Goal: Task Accomplishment & Management: Manage account settings

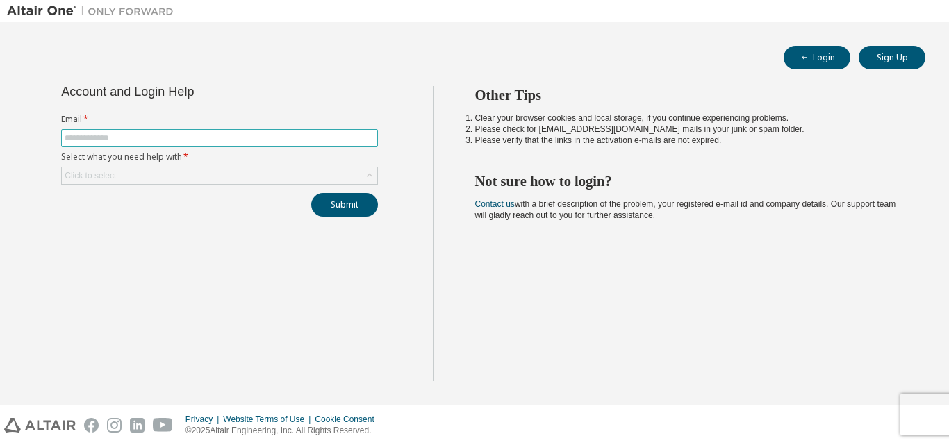
click at [207, 140] on input "text" at bounding box center [220, 138] width 310 height 11
type input "**********"
click at [194, 173] on div "Click to select" at bounding box center [219, 175] width 315 height 17
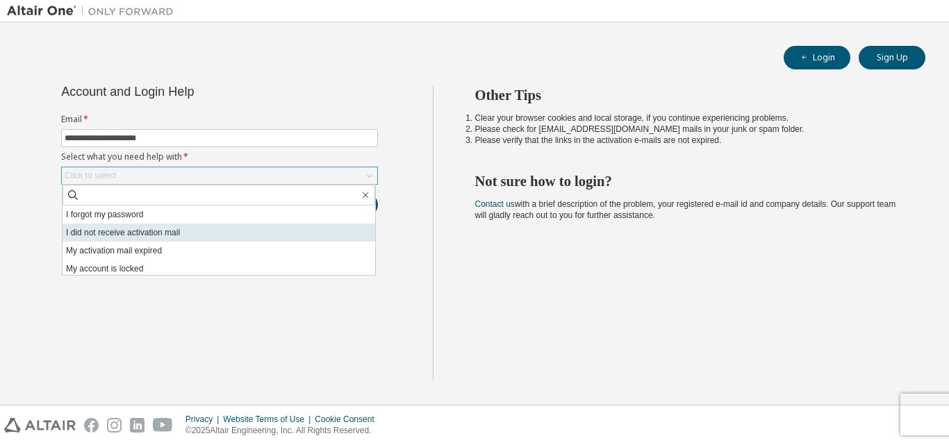
click at [95, 230] on li "I did not receive activation mail" at bounding box center [218, 233] width 312 height 18
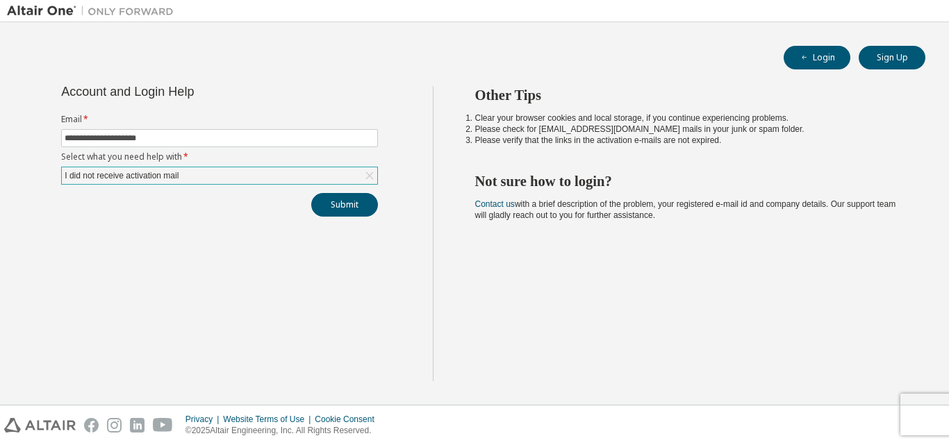
click at [150, 174] on div "I did not receive activation mail" at bounding box center [121, 175] width 118 height 15
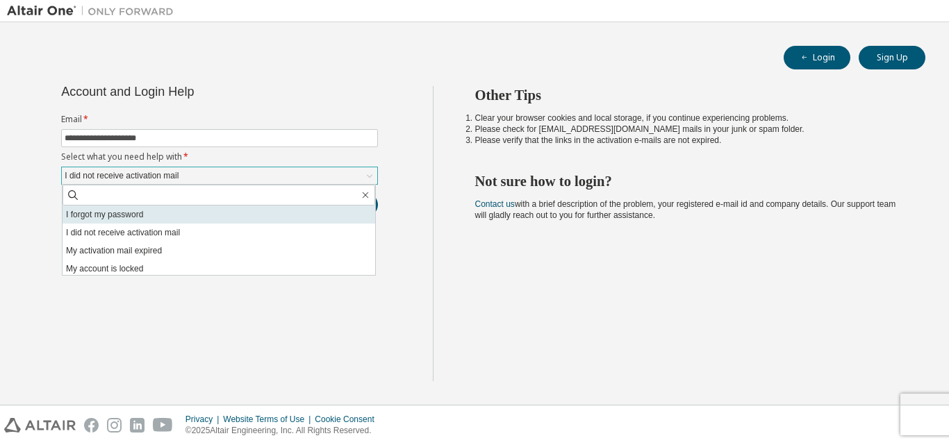
click at [143, 216] on li "I forgot my password" at bounding box center [218, 215] width 312 height 18
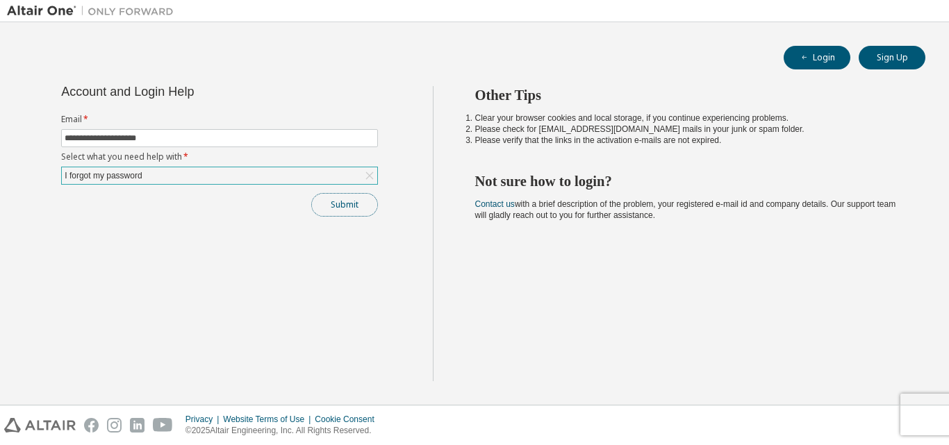
click at [351, 212] on button "Submit" at bounding box center [344, 205] width 67 height 24
click at [329, 203] on button "Submit" at bounding box center [344, 205] width 67 height 24
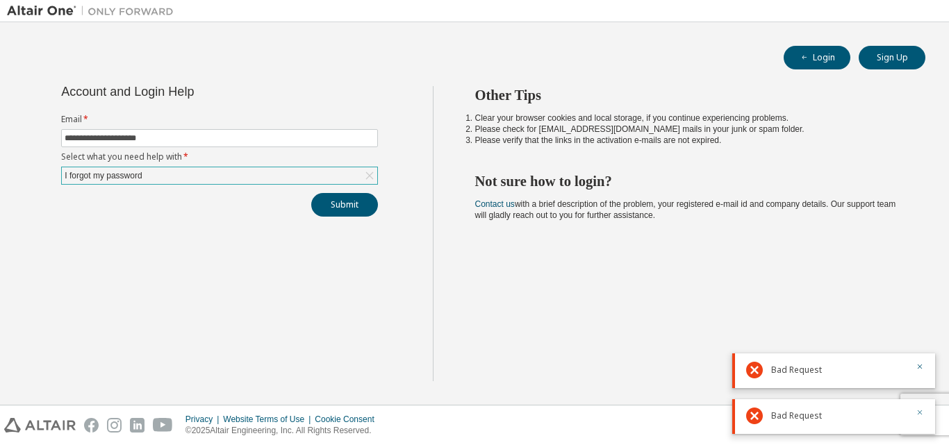
click at [920, 415] on icon "button" at bounding box center [919, 412] width 8 height 8
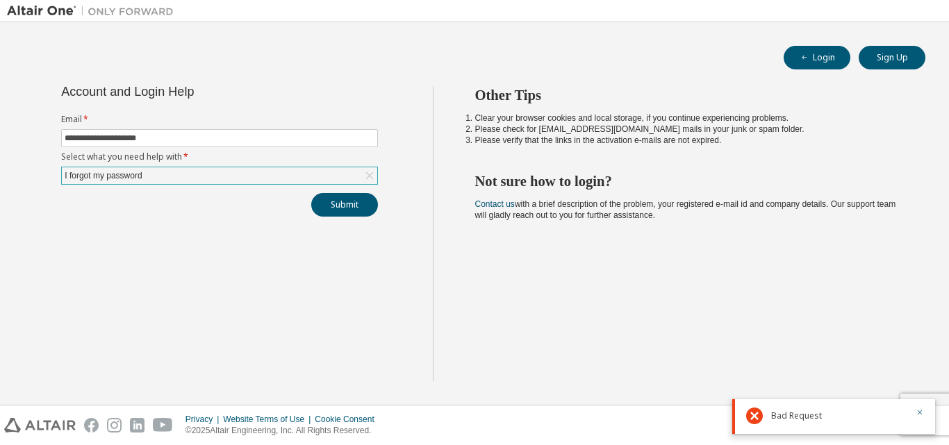
click at [912, 407] on div "Bad Request" at bounding box center [833, 416] width 203 height 35
click at [273, 174] on div "I forgot my password" at bounding box center [219, 175] width 315 height 17
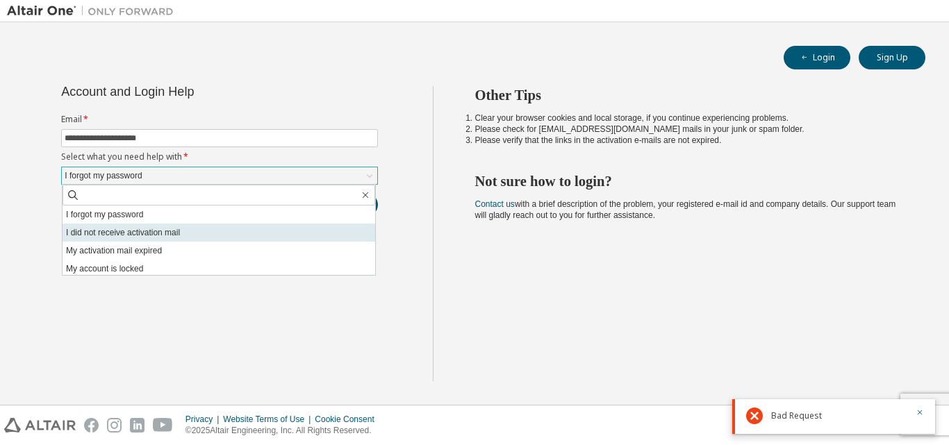
click at [273, 235] on li "I did not receive activation mail" at bounding box center [218, 233] width 312 height 18
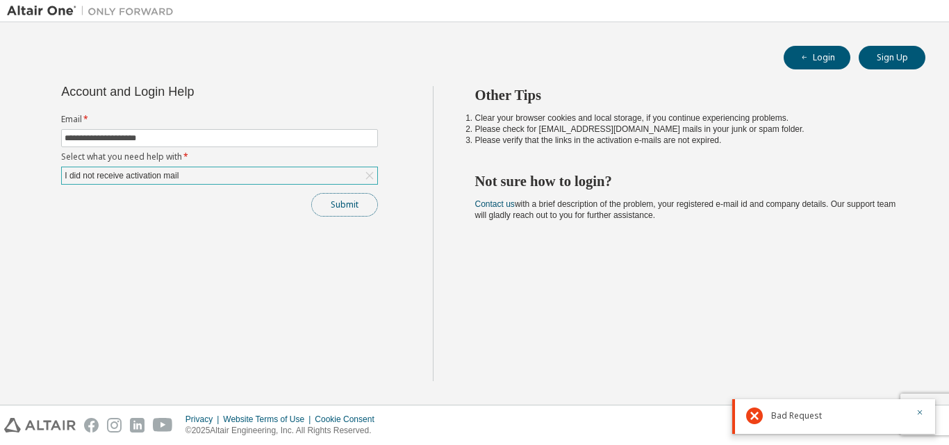
click at [341, 201] on button "Submit" at bounding box center [344, 205] width 67 height 24
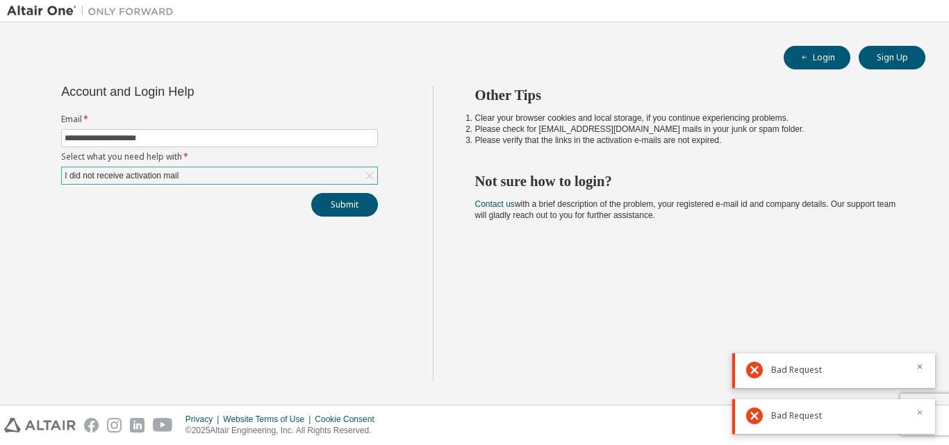
click at [919, 414] on icon "button" at bounding box center [919, 412] width 8 height 8
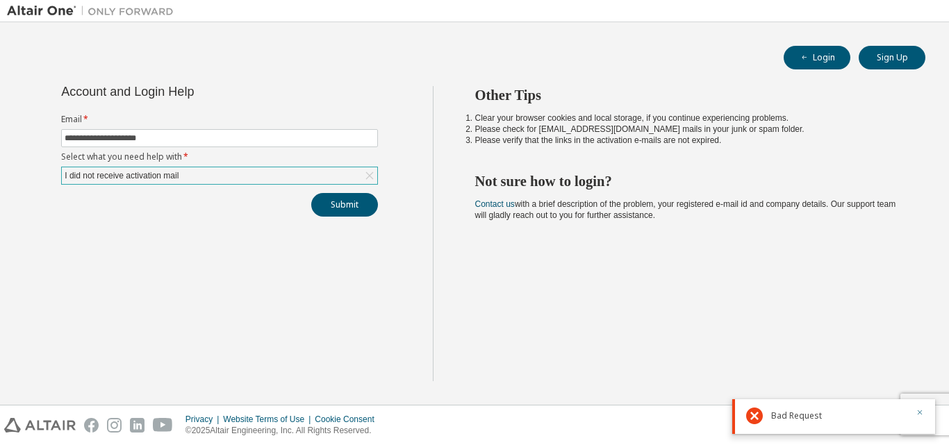
click at [919, 413] on icon "button" at bounding box center [919, 412] width 5 height 5
